Goal: Find specific page/section: Find specific page/section

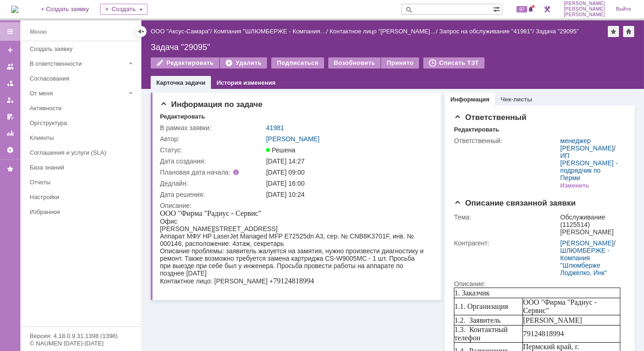
click at [19, 9] on img at bounding box center [14, 9] width 7 height 7
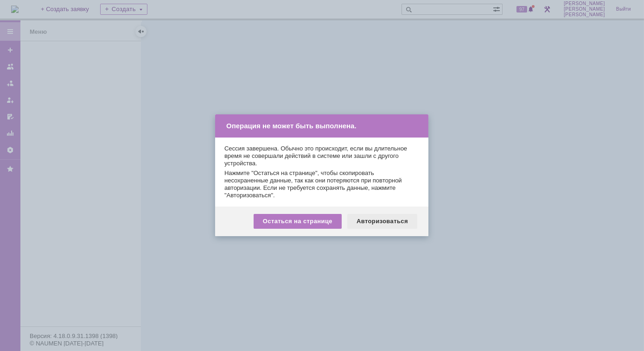
click at [368, 226] on div "Авторизоваться" at bounding box center [382, 221] width 70 height 15
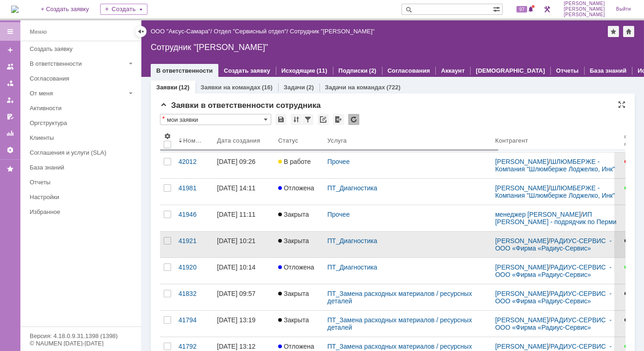
scroll to position [84, 0]
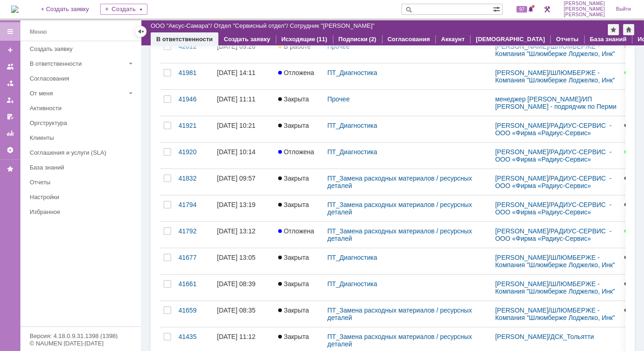
drag, startPoint x: 185, startPoint y: 229, endPoint x: 193, endPoint y: 232, distance: 8.5
click at [185, 229] on div "41792" at bounding box center [193, 231] width 31 height 7
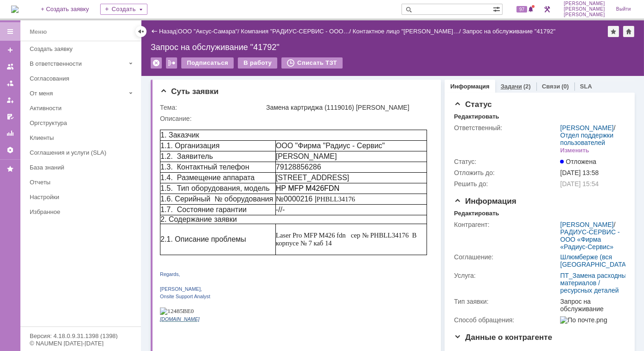
click at [510, 84] on link "Задачи" at bounding box center [511, 86] width 21 height 7
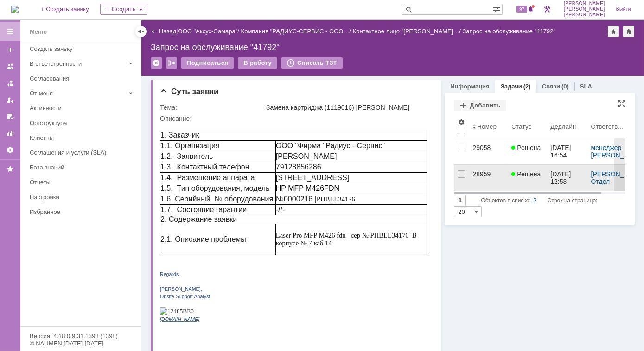
click at [473, 174] on div "28959" at bounding box center [488, 174] width 32 height 7
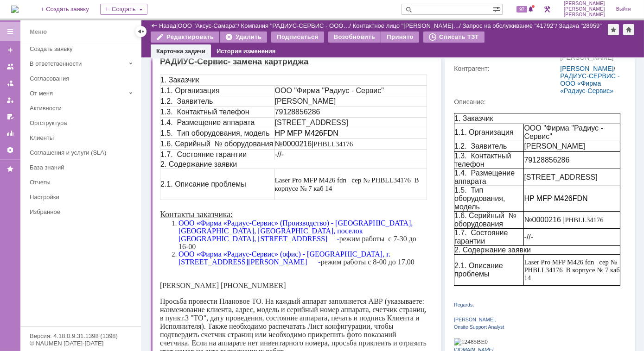
scroll to position [126, 0]
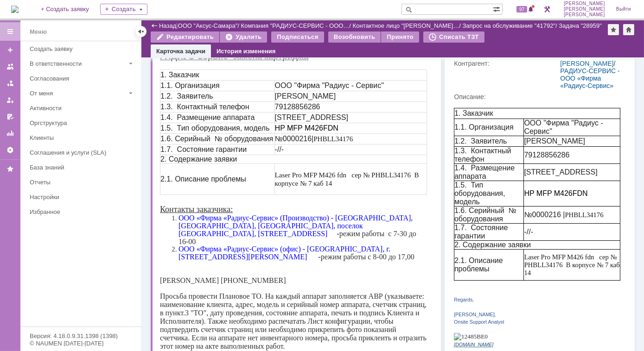
click at [382, 246] on font "ООО «Фирма «Радиус-Сервис» (офис) - Пермский край, г. Пермь, ул. Окулова 75а -" at bounding box center [284, 253] width 212 height 16
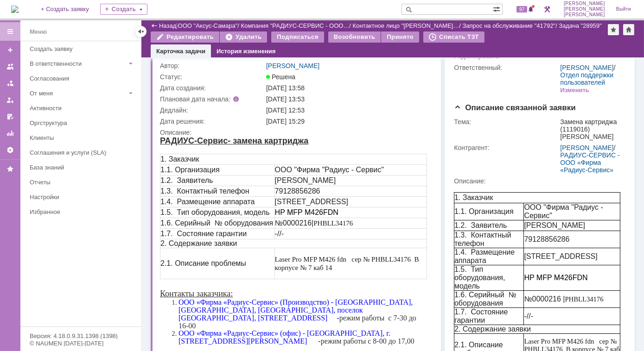
scroll to position [84, 0]
